Goal: Entertainment & Leisure: Consume media (video, audio)

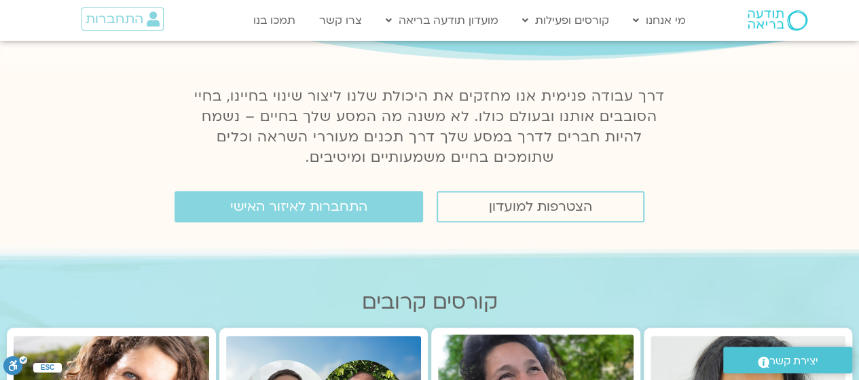
scroll to position [148, 0]
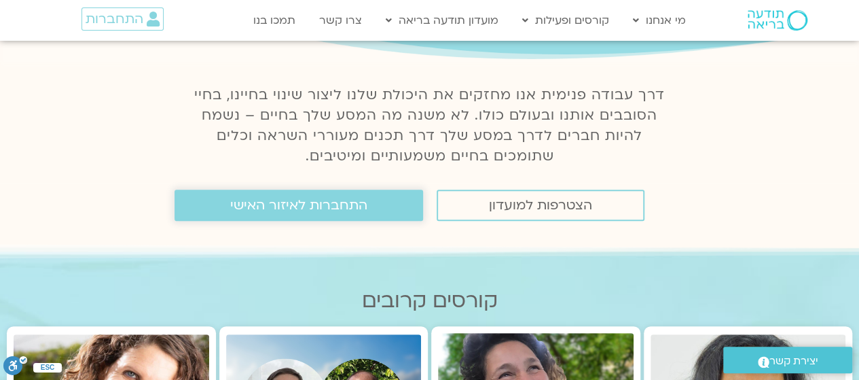
click at [274, 207] on span "התחברות לאיזור האישי" at bounding box center [298, 205] width 137 height 15
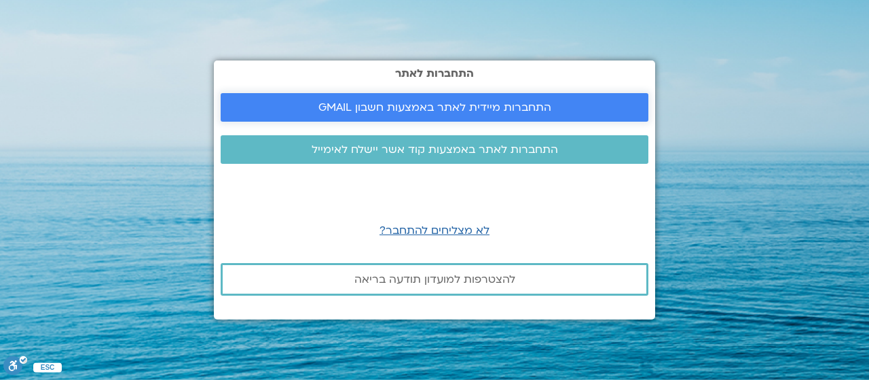
click at [529, 98] on link "התחברות מיידית לאתר באמצעות חשבון GMAIL" at bounding box center [435, 107] width 428 height 29
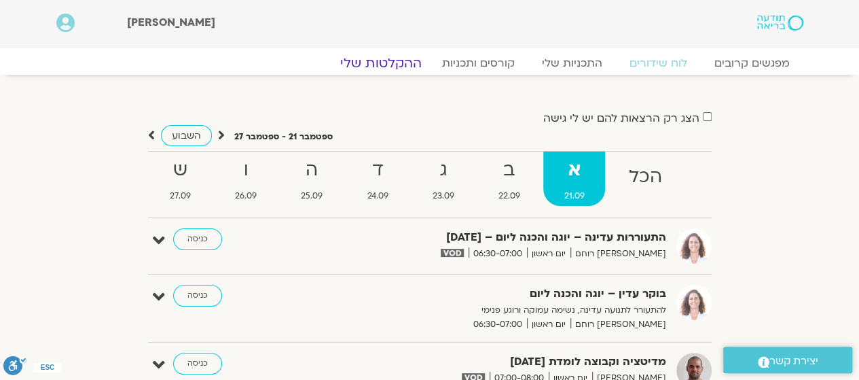
click at [390, 66] on link "ההקלטות שלי" at bounding box center [381, 63] width 114 height 16
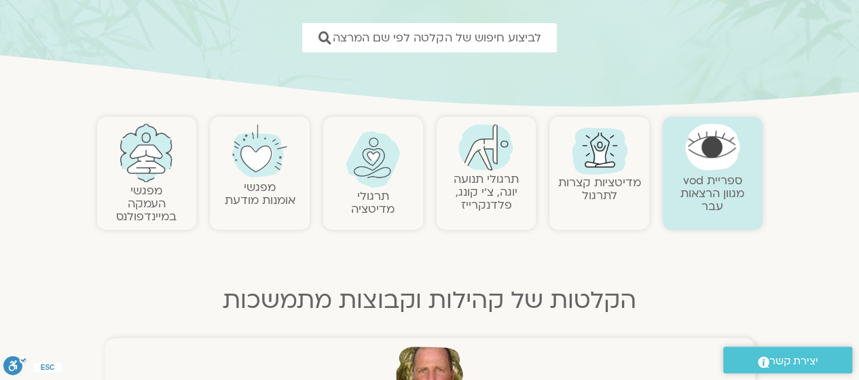
scroll to position [194, 0]
click at [364, 175] on img at bounding box center [373, 158] width 55 height 56
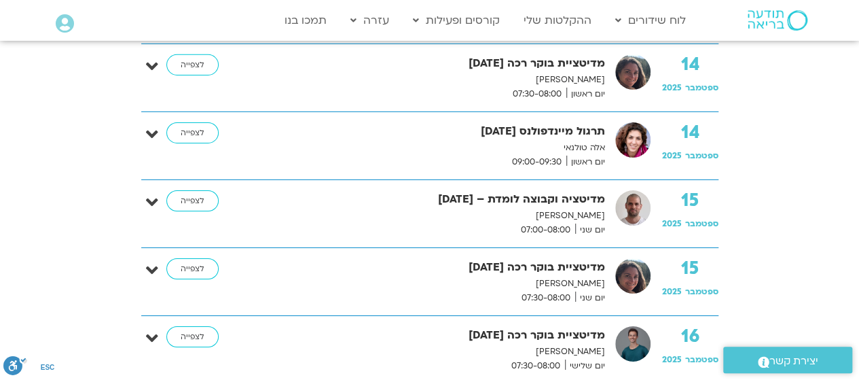
scroll to position [2196, 0]
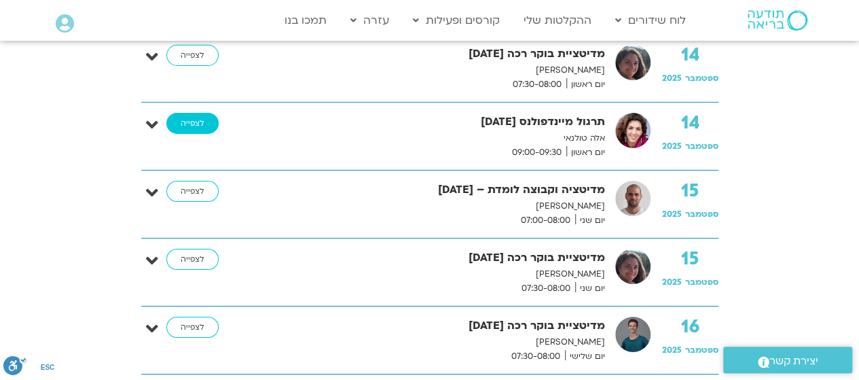
click at [182, 119] on link "לצפייה" at bounding box center [192, 124] width 52 height 22
